Goal: Task Accomplishment & Management: Use online tool/utility

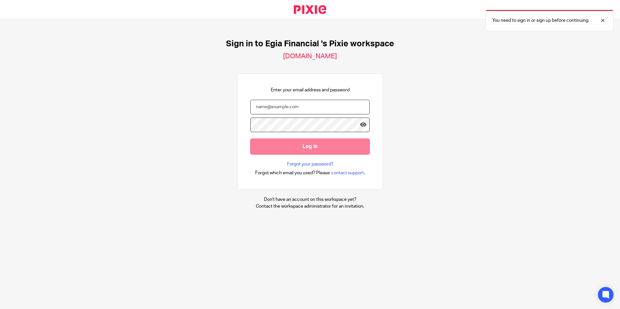
type input "gabriela@egiafinancial.com"
click at [313, 147] on input "Log in" at bounding box center [309, 147] width 119 height 16
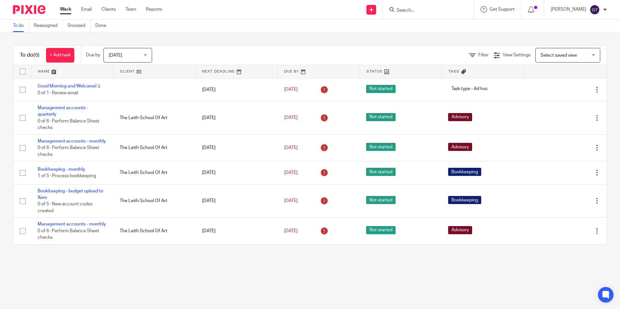
click at [414, 12] on input "Search" at bounding box center [425, 11] width 58 height 6
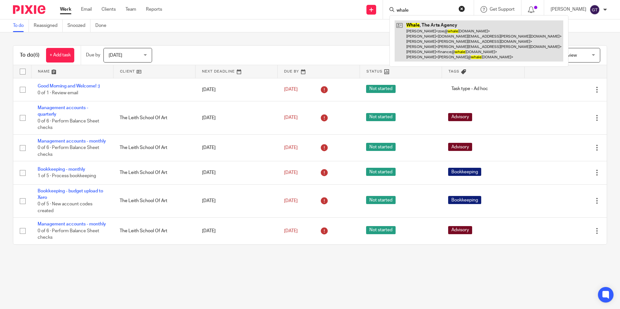
type input "whale"
click at [407, 43] on link at bounding box center [478, 40] width 169 height 41
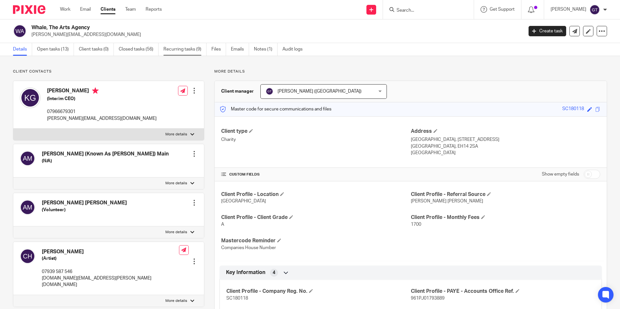
click at [186, 49] on link "Recurring tasks (9)" at bounding box center [184, 49] width 43 height 13
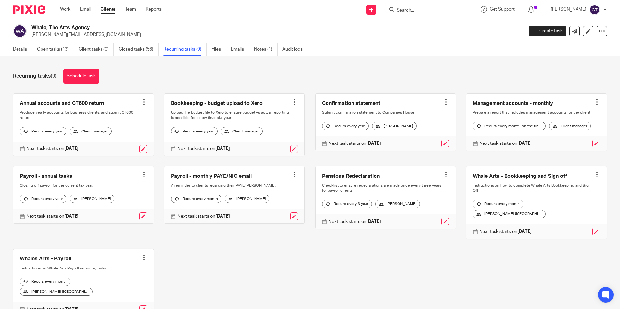
scroll to position [26, 0]
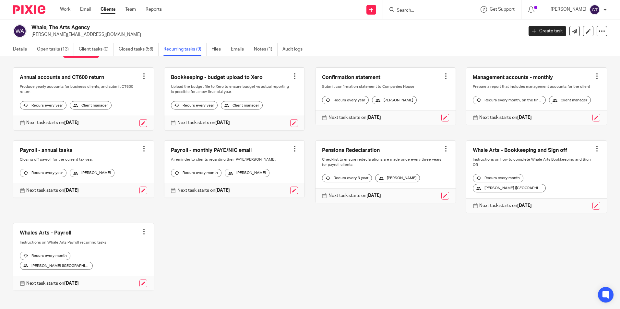
click at [94, 243] on link at bounding box center [83, 256] width 140 height 67
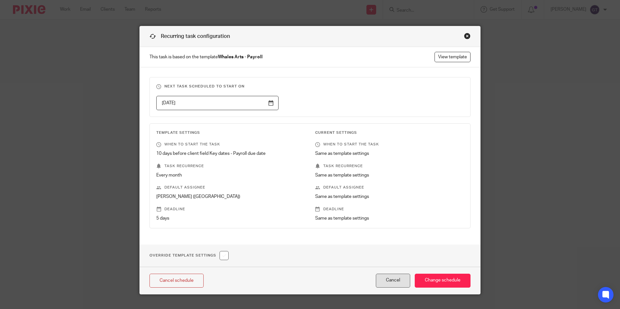
click at [390, 283] on button "Cancel" at bounding box center [393, 281] width 34 height 14
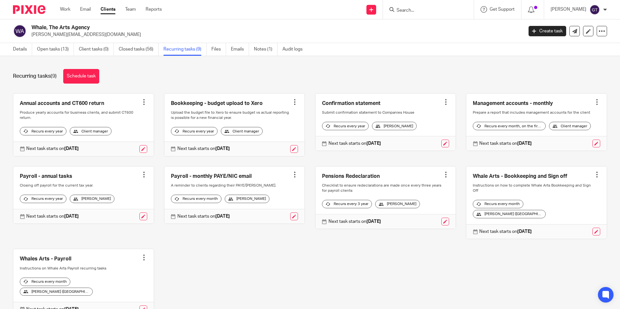
click at [48, 260] on link at bounding box center [83, 282] width 140 height 67
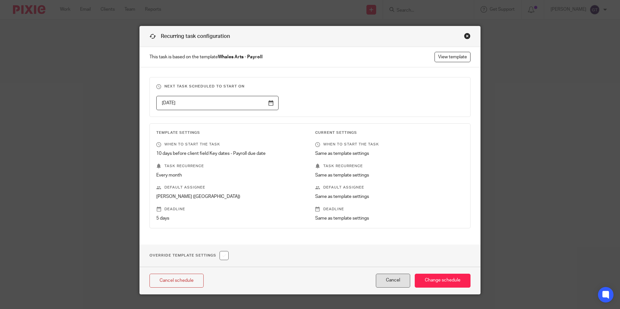
click at [386, 283] on button "Cancel" at bounding box center [393, 281] width 34 height 14
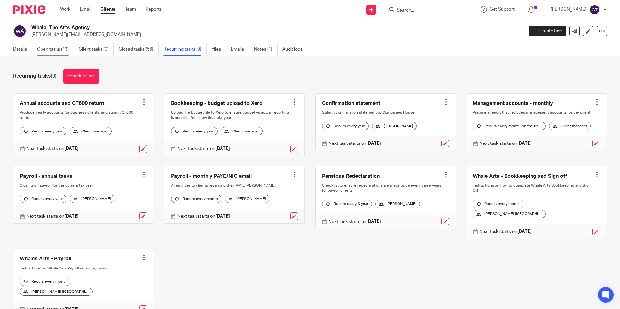
click at [42, 46] on link "Open tasks (13)" at bounding box center [55, 49] width 37 height 13
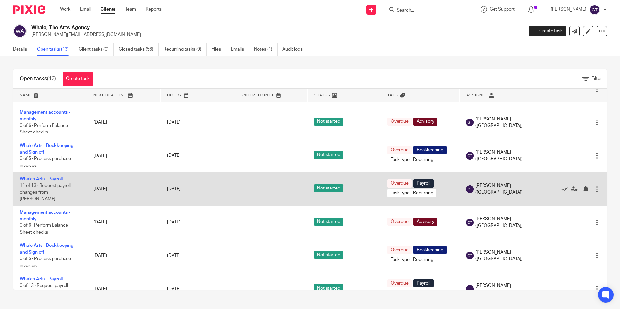
scroll to position [162, 0]
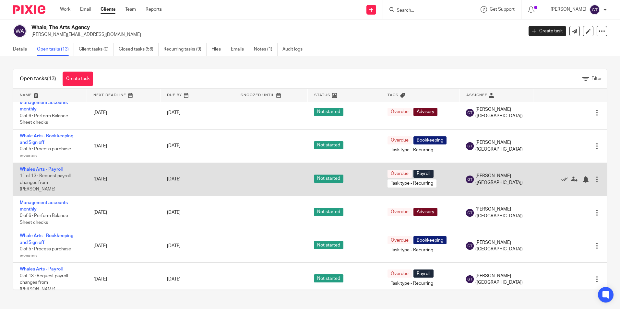
click at [46, 168] on link "Whales Arts - Payroll" at bounding box center [41, 169] width 43 height 5
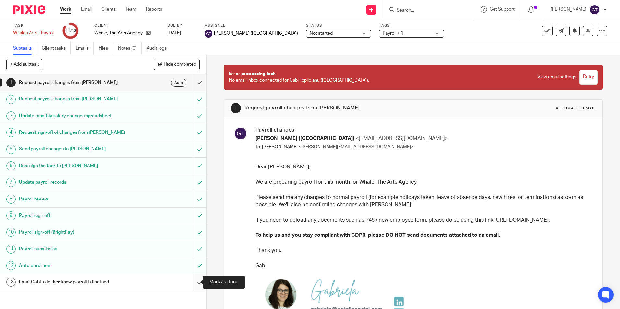
click at [193, 282] on input "submit" at bounding box center [103, 282] width 206 height 16
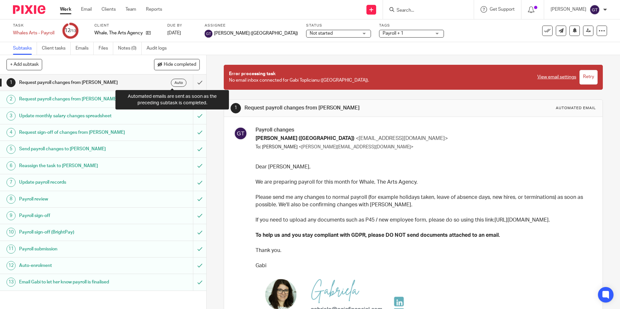
click at [172, 83] on div "Auto" at bounding box center [179, 83] width 16 height 8
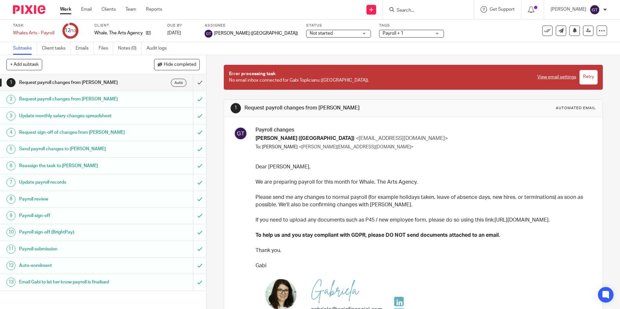
click at [172, 83] on div "Auto" at bounding box center [179, 83] width 16 height 8
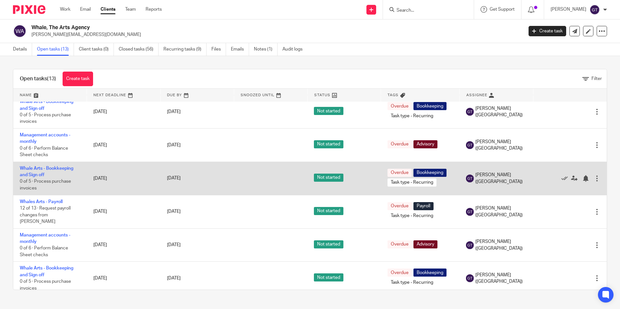
scroll to position [222, 0]
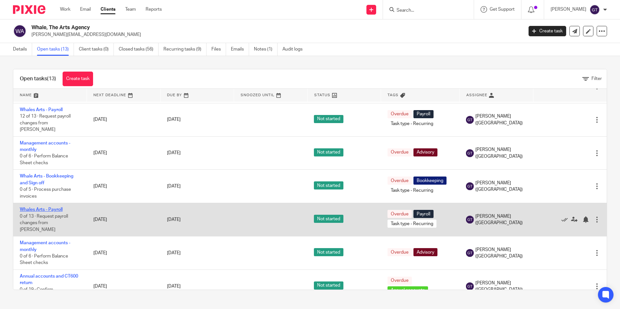
click at [51, 207] on link "Whales Arts - Payroll" at bounding box center [41, 209] width 43 height 5
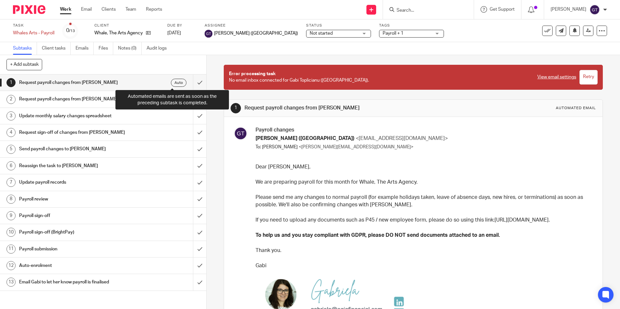
click at [172, 83] on div "Auto" at bounding box center [179, 83] width 16 height 8
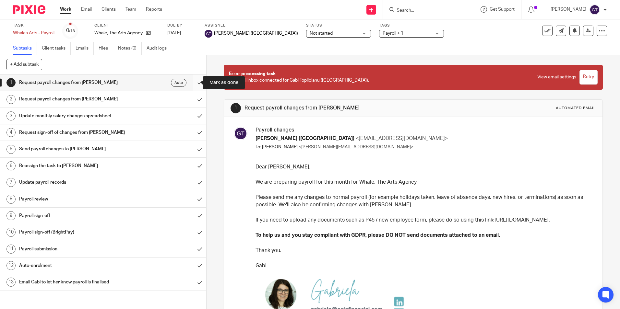
click at [194, 85] on input "submit" at bounding box center [103, 83] width 206 height 16
click at [194, 101] on input "submit" at bounding box center [103, 99] width 206 height 16
drag, startPoint x: 195, startPoint y: 83, endPoint x: 190, endPoint y: 115, distance: 32.2
click at [190, 115] on input "submit" at bounding box center [103, 116] width 206 height 16
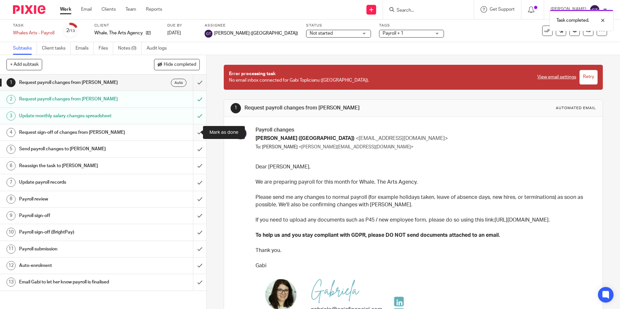
click at [194, 132] on input "submit" at bounding box center [103, 132] width 206 height 16
click at [194, 150] on input "submit" at bounding box center [103, 149] width 206 height 16
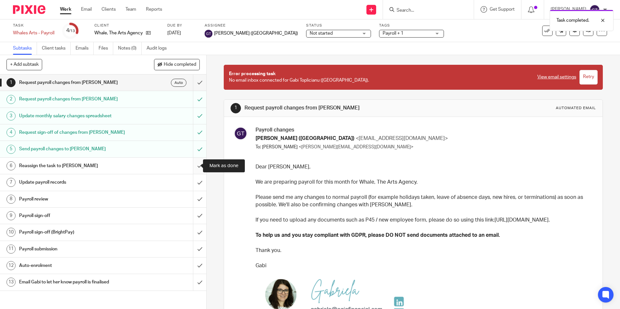
click at [193, 167] on input "submit" at bounding box center [103, 166] width 206 height 16
